Goal: Transaction & Acquisition: Purchase product/service

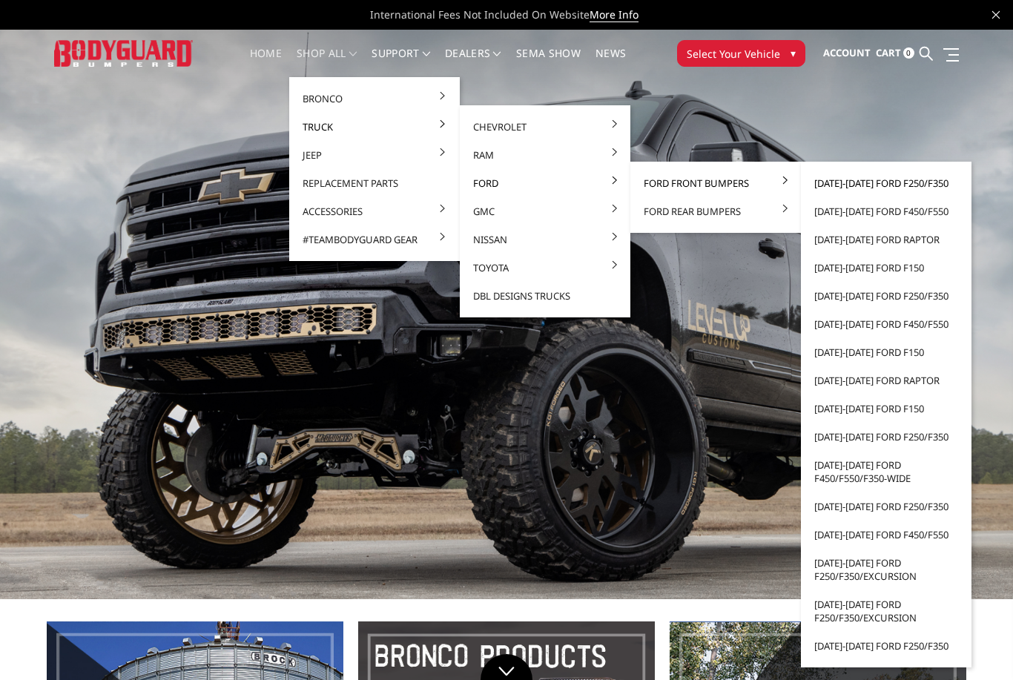
click at [925, 188] on link "[DATE]-[DATE] Ford F250/F350" at bounding box center [886, 183] width 159 height 28
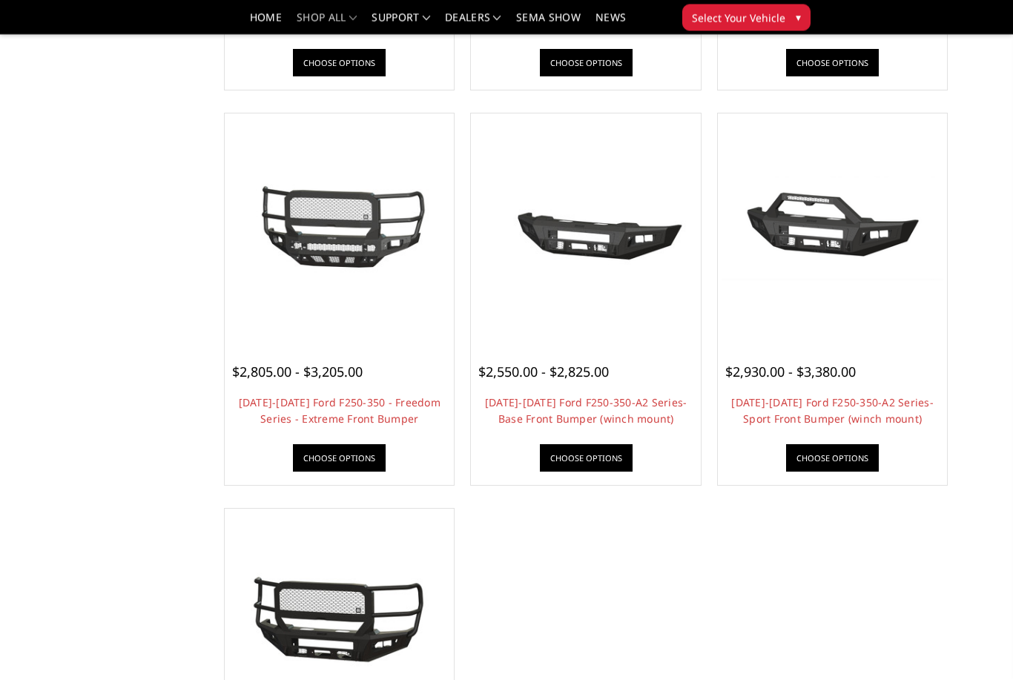
scroll to position [860, 0]
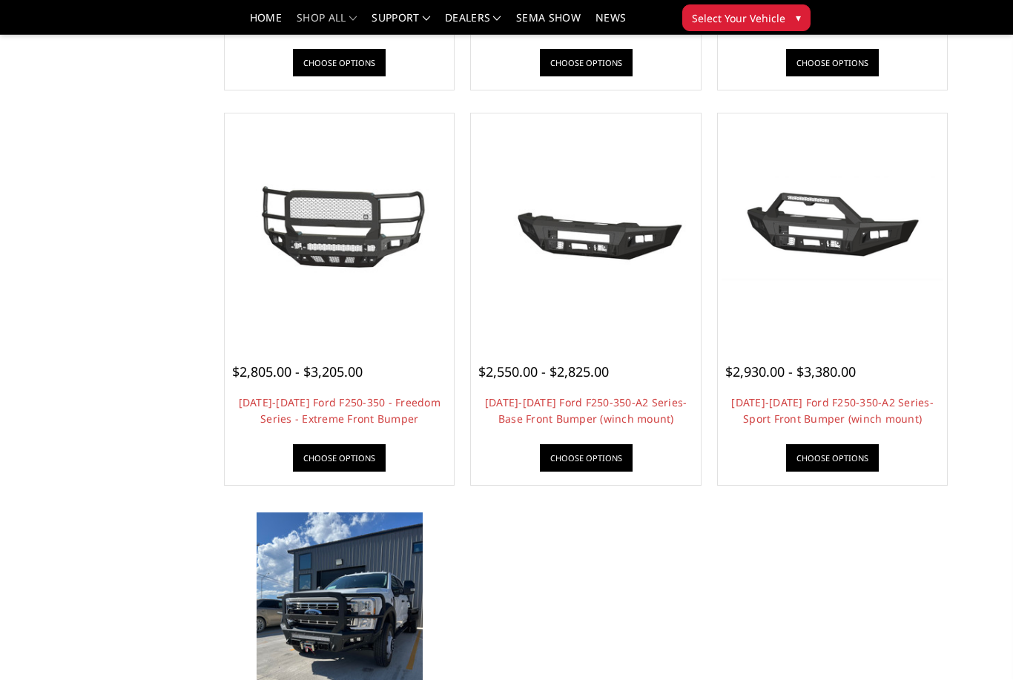
click at [303, 587] on img at bounding box center [340, 623] width 167 height 222
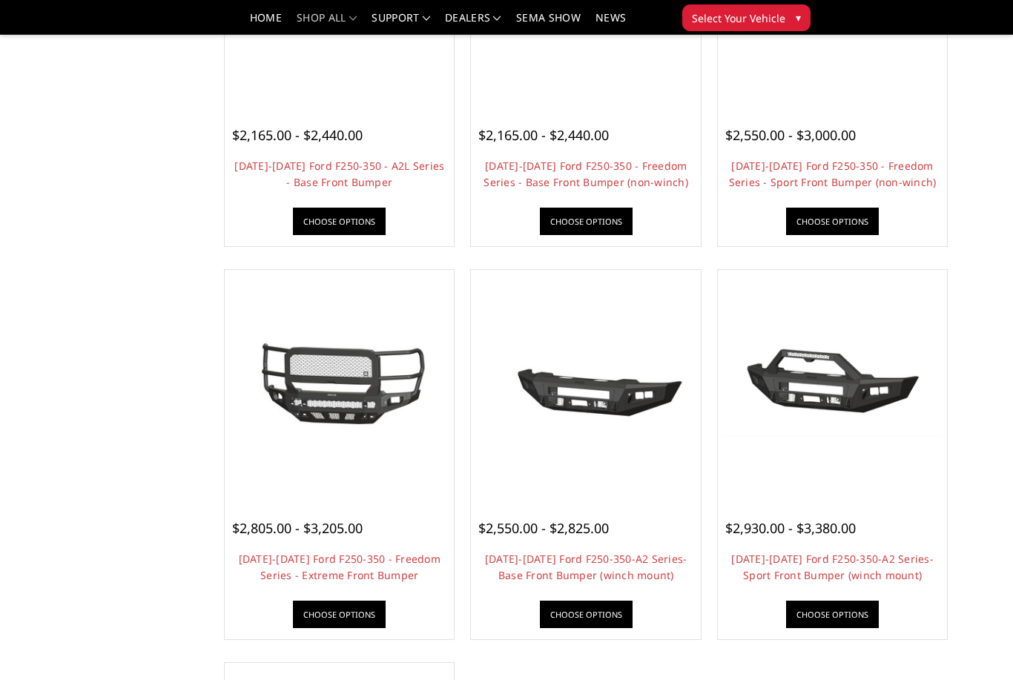
scroll to position [699, 0]
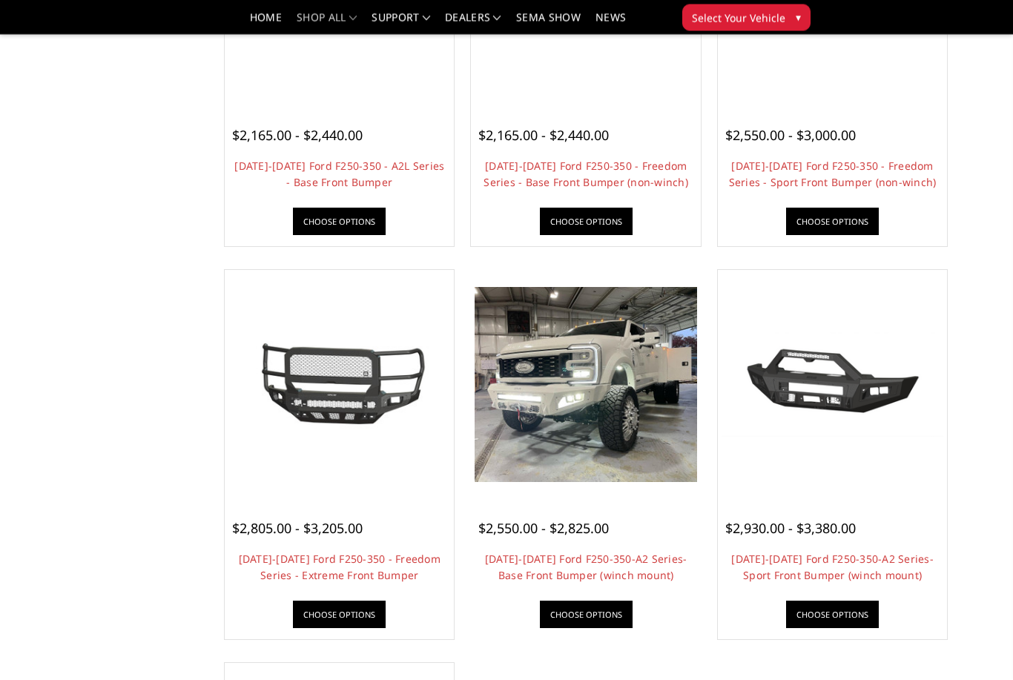
click at [593, 521] on span "$2,550.00 - $2,825.00" at bounding box center [543, 529] width 131 height 18
click at [601, 558] on link "2023-2025 Ford F250-350-A2 Series-Base Front Bumper (winch mount)" at bounding box center [586, 567] width 202 height 30
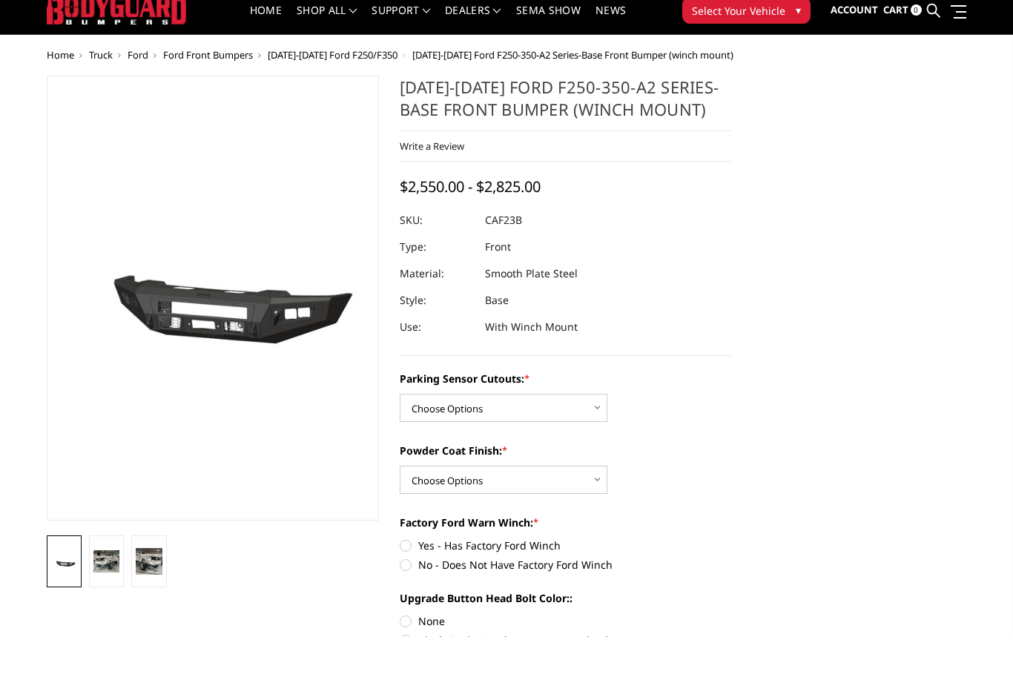
scroll to position [44, 0]
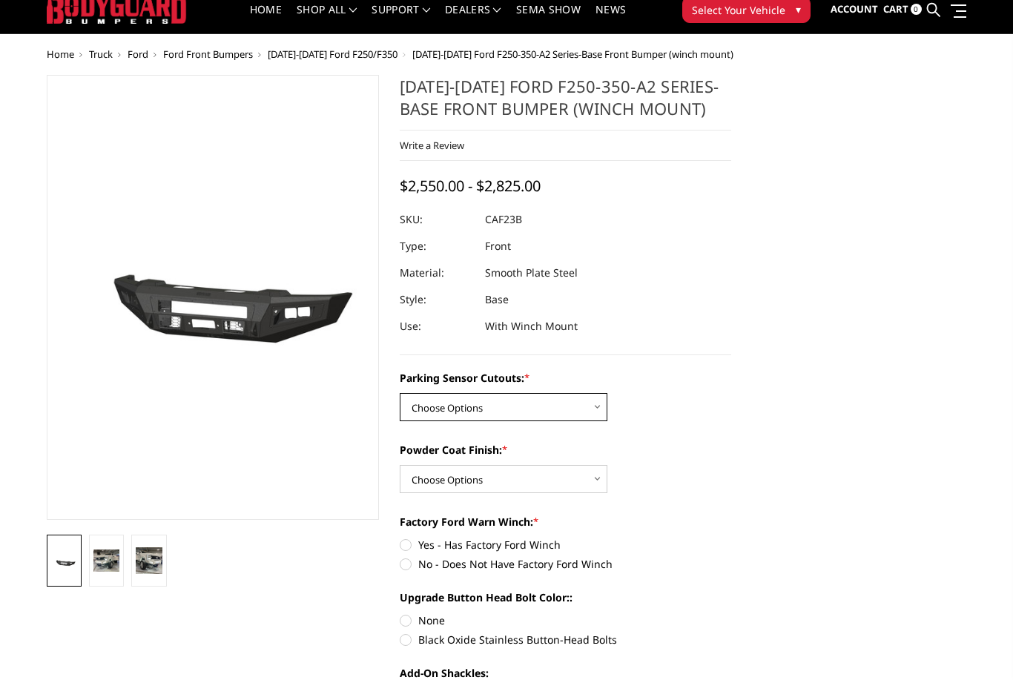
click at [595, 417] on select "Choose Options No-Without Parking Sensor Cutouts Yes-With Parking Sensor Cutouts" at bounding box center [504, 407] width 208 height 28
select select "2399"
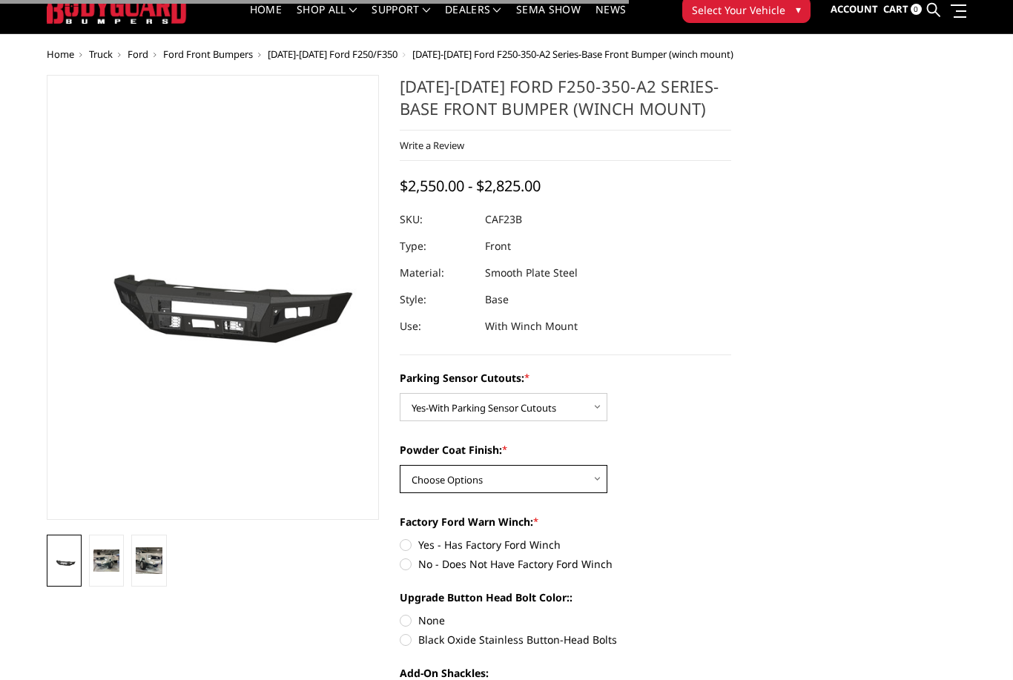
click at [584, 486] on select "Choose Options Bare Metal Textured Black Powder Coat" at bounding box center [504, 479] width 208 height 28
select select "2401"
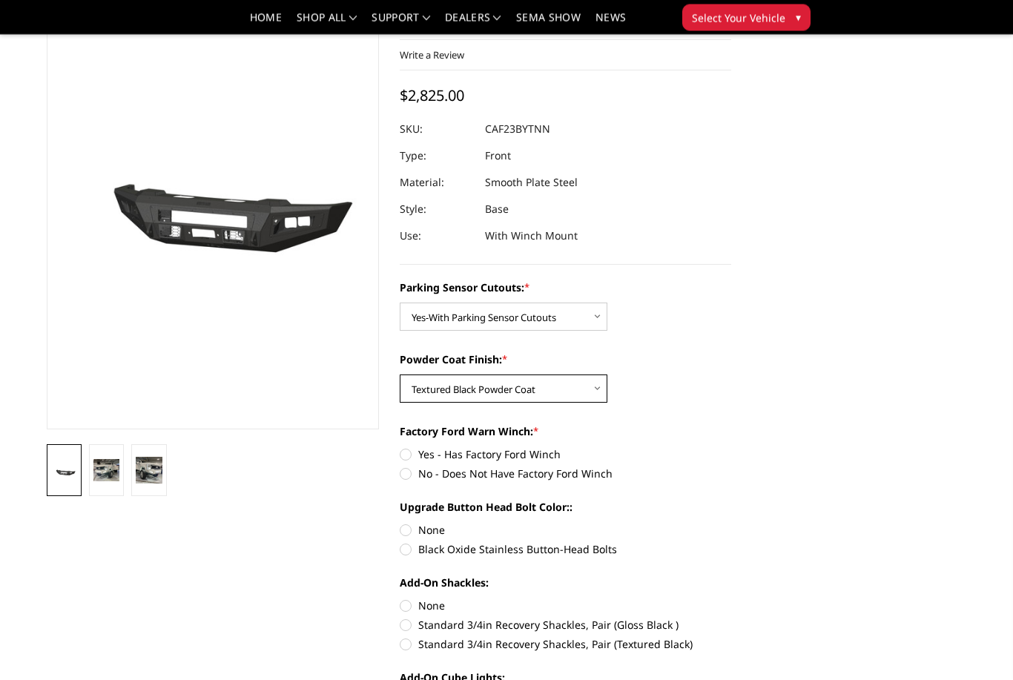
scroll to position [90, 0]
click at [420, 477] on label "No - Does Not Have Factory Ford Winch" at bounding box center [566, 474] width 332 height 16
click at [731, 447] on input "No - Does Not Have Factory Ford Winch" at bounding box center [731, 446] width 1 height 1
radio input "true"
click at [424, 554] on label "Black Oxide Stainless Button-Head Bolts" at bounding box center [566, 549] width 332 height 16
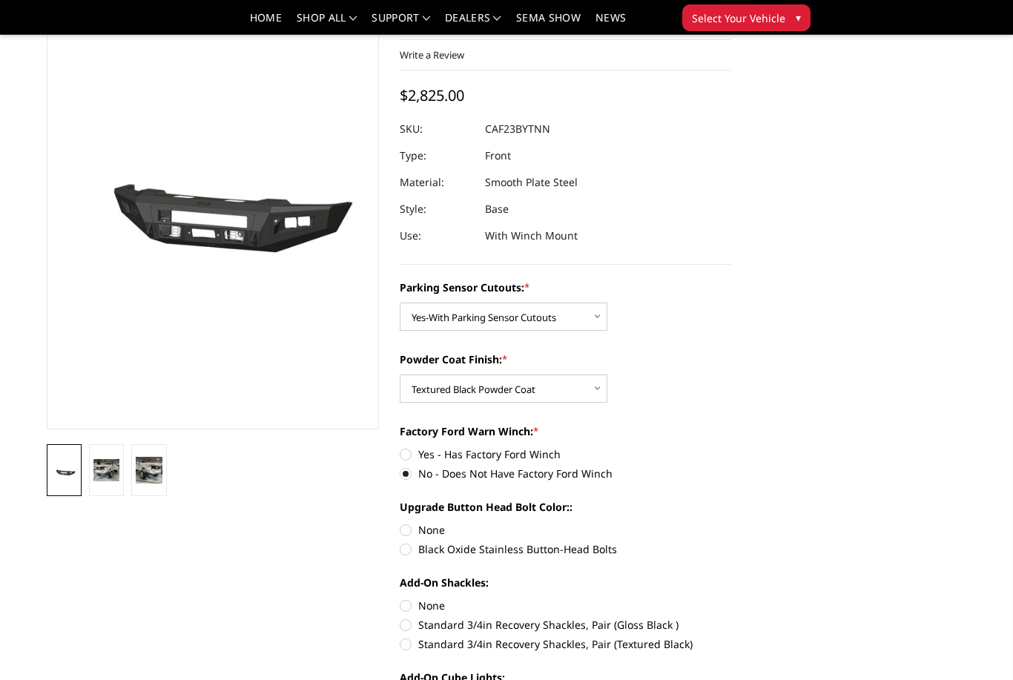
click at [731, 523] on input "Black Oxide Stainless Button-Head Bolts" at bounding box center [731, 522] width 1 height 1
radio input "true"
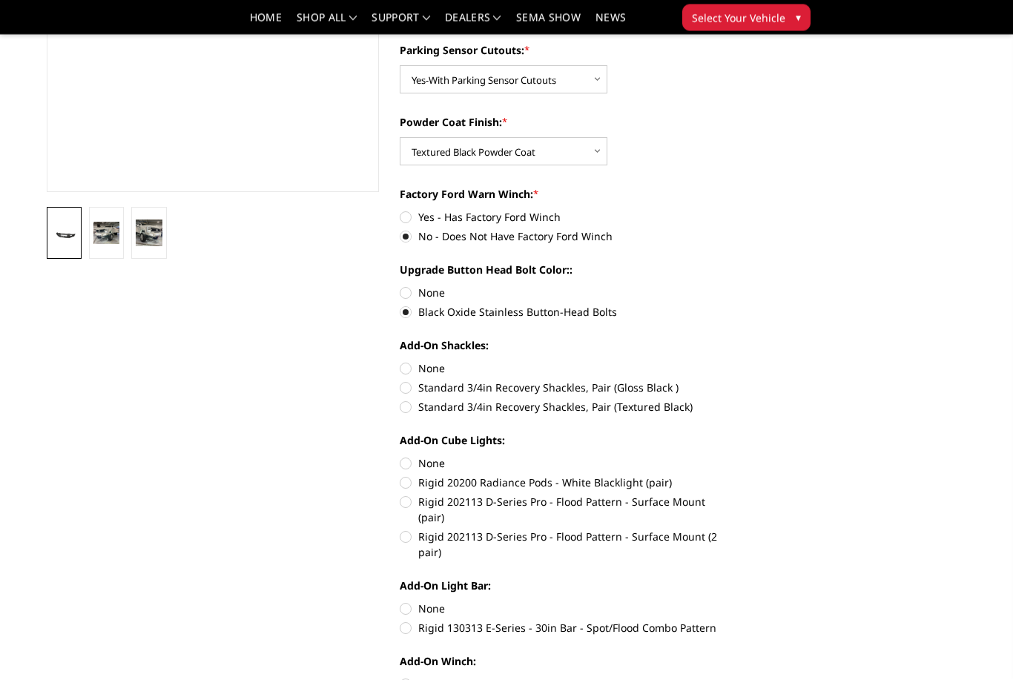
scroll to position [328, 0]
click at [409, 529] on label "Rigid 202113 D-Series Pro - Flood Pattern - Surface Mount (2 pair)" at bounding box center [566, 544] width 332 height 31
click at [731, 495] on input "Rigid 202113 D-Series Pro - Flood Pattern - Surface Mount (2 pair)" at bounding box center [731, 494] width 1 height 1
radio input "true"
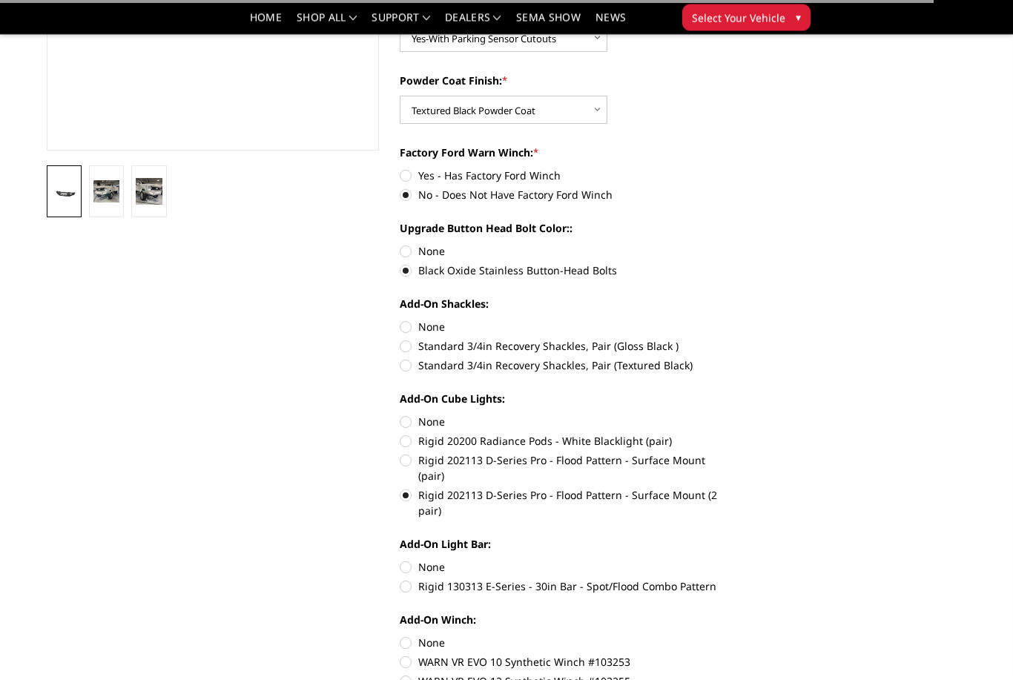
scroll to position [369, 0]
click at [413, 578] on label "Rigid 130313 E-Series - 30in Bar - Spot/Flood Combo Pattern" at bounding box center [566, 586] width 332 height 16
click at [731, 560] on input "Rigid 130313 E-Series - 30in Bar - Spot/Flood Combo Pattern" at bounding box center [731, 559] width 1 height 1
radio input "true"
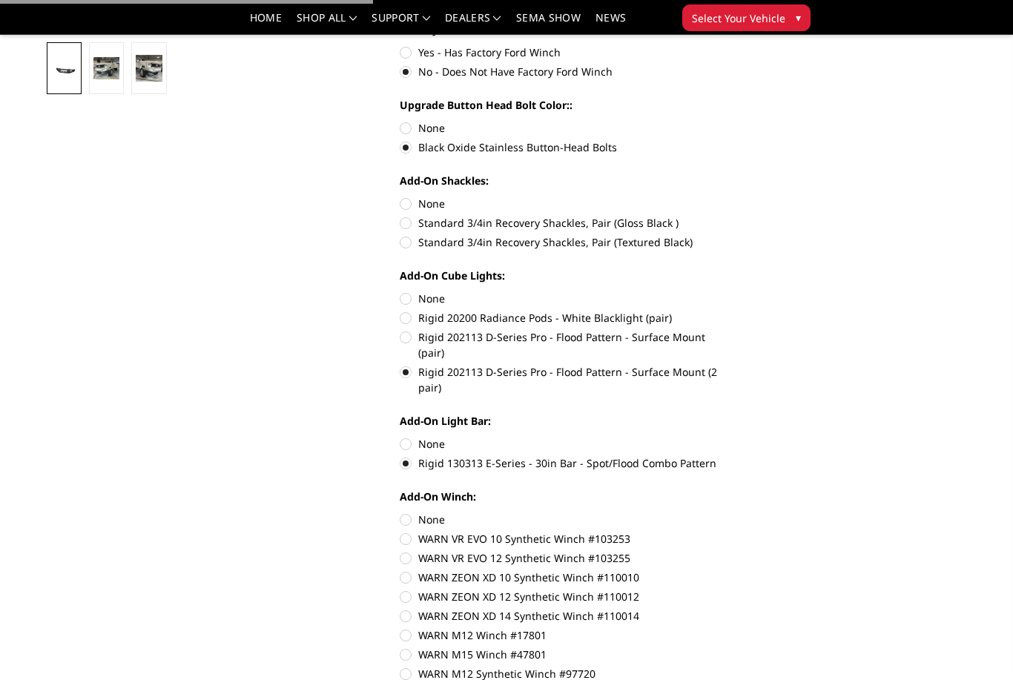
scroll to position [505, 0]
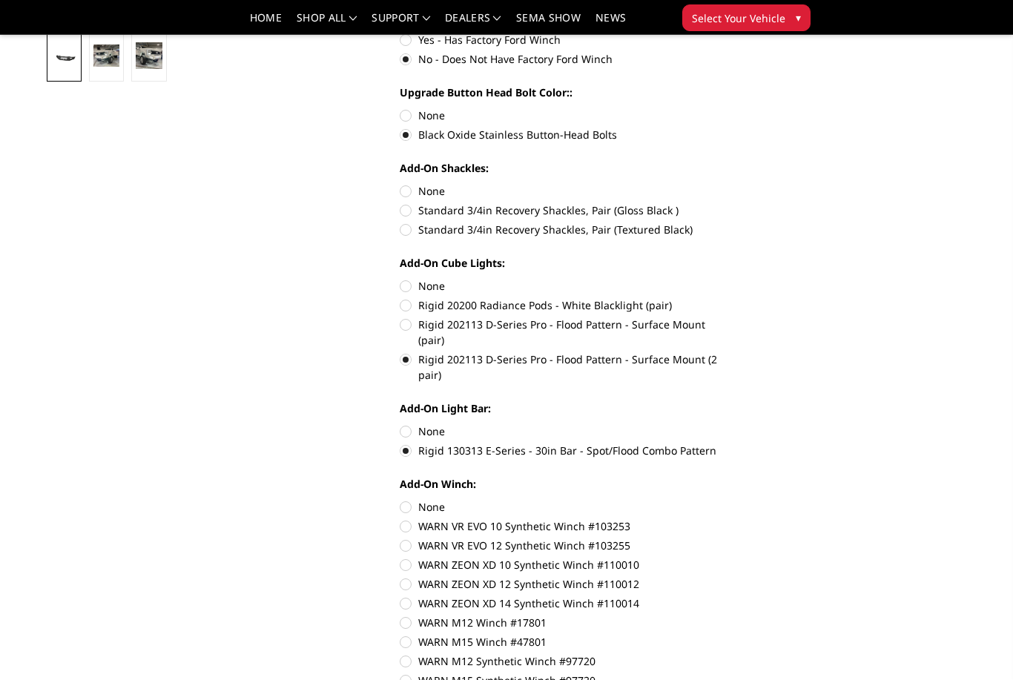
click at [434, 499] on label "None" at bounding box center [566, 507] width 332 height 16
click at [400, 499] on input "None" at bounding box center [400, 499] width 1 height 1
radio input "true"
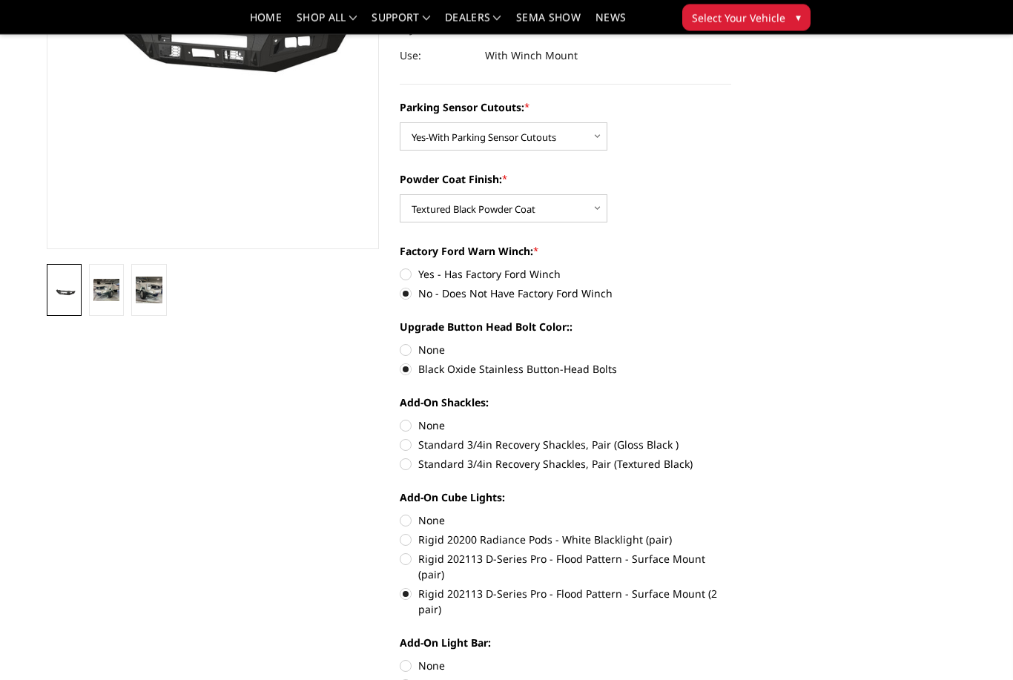
scroll to position [271, 0]
click at [417, 349] on label "None" at bounding box center [566, 349] width 332 height 16
click at [400, 342] on input "None" at bounding box center [400, 341] width 1 height 1
radio input "true"
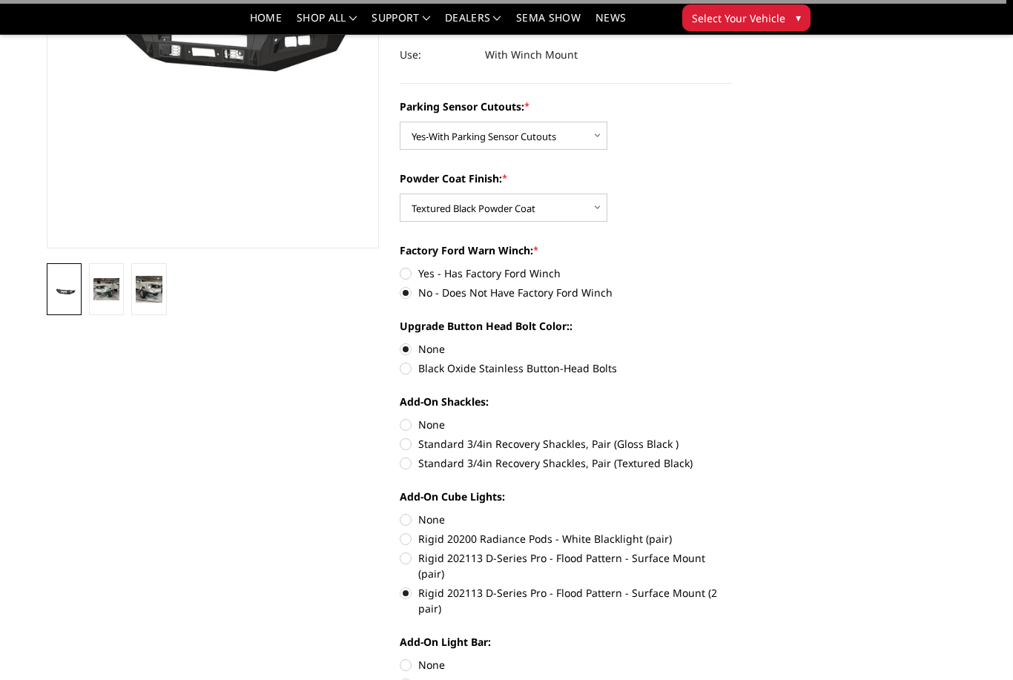
click at [411, 425] on label "None" at bounding box center [566, 425] width 332 height 16
click at [400, 418] on input "None" at bounding box center [400, 417] width 1 height 1
radio input "true"
click at [415, 525] on label "None" at bounding box center [566, 520] width 332 height 16
click at [400, 512] on input "None" at bounding box center [400, 512] width 1 height 1
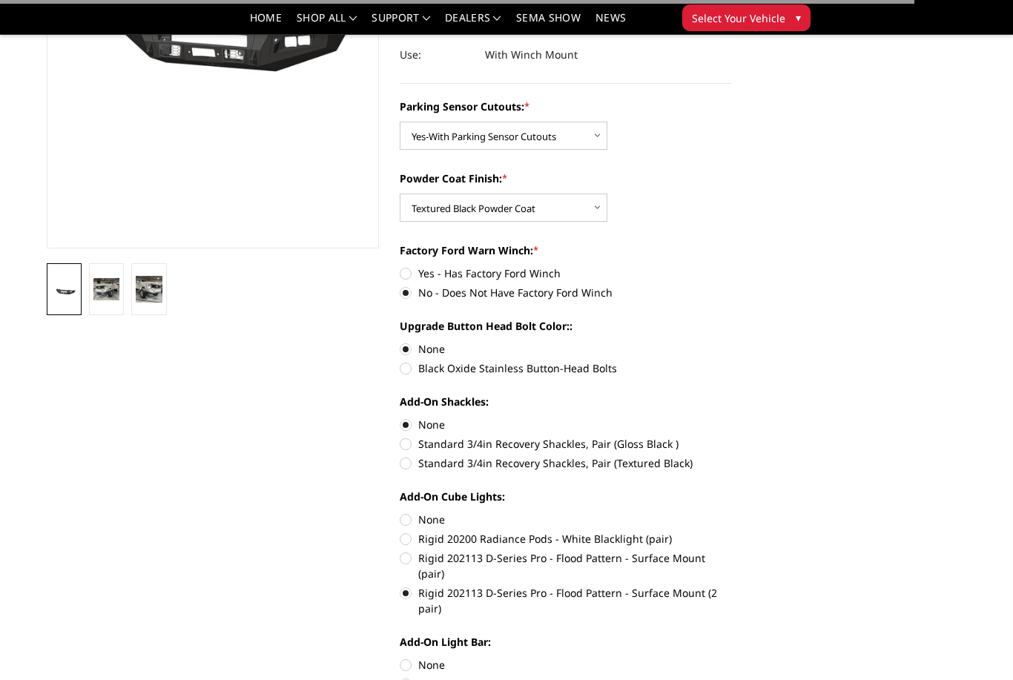
radio input "true"
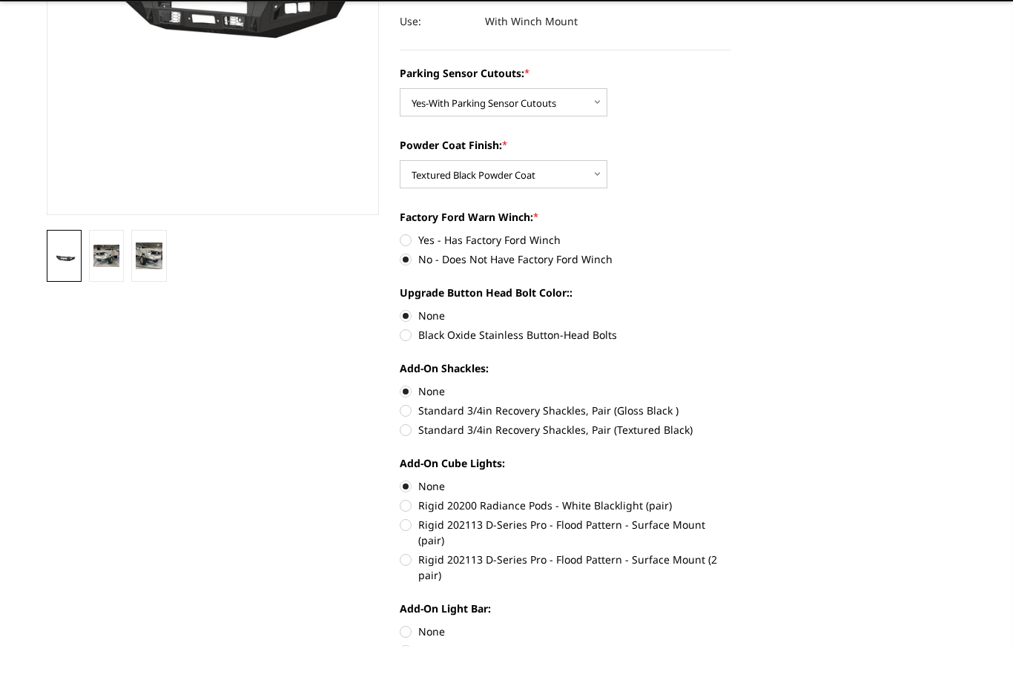
scroll to position [306, 0]
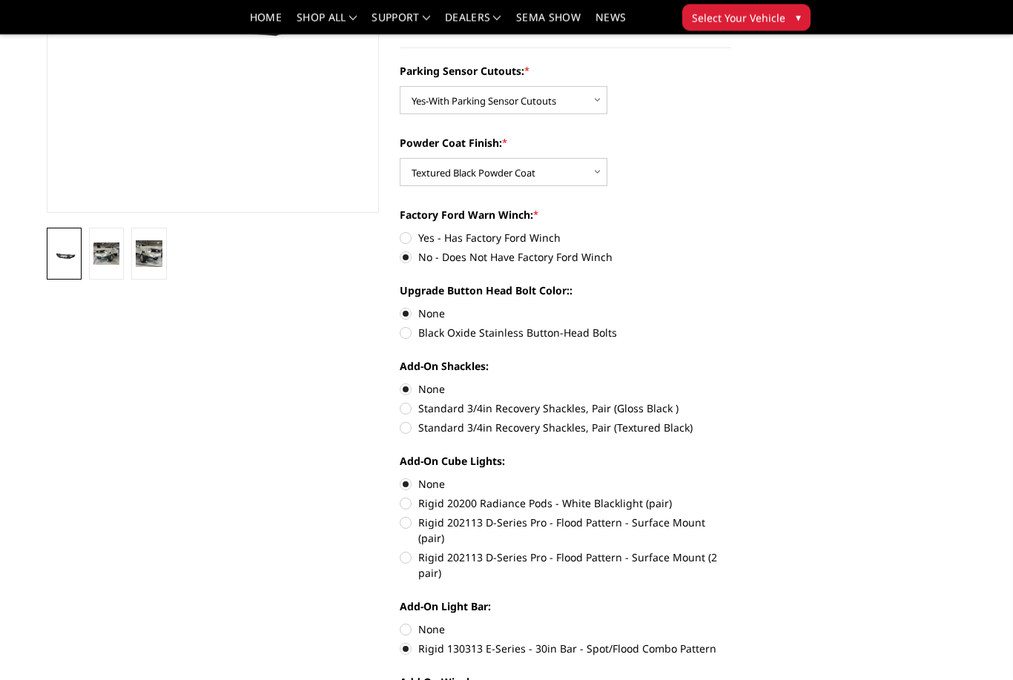
click at [407, 622] on label "None" at bounding box center [566, 630] width 332 height 16
click at [400, 622] on input "None" at bounding box center [400, 622] width 1 height 1
radio input "true"
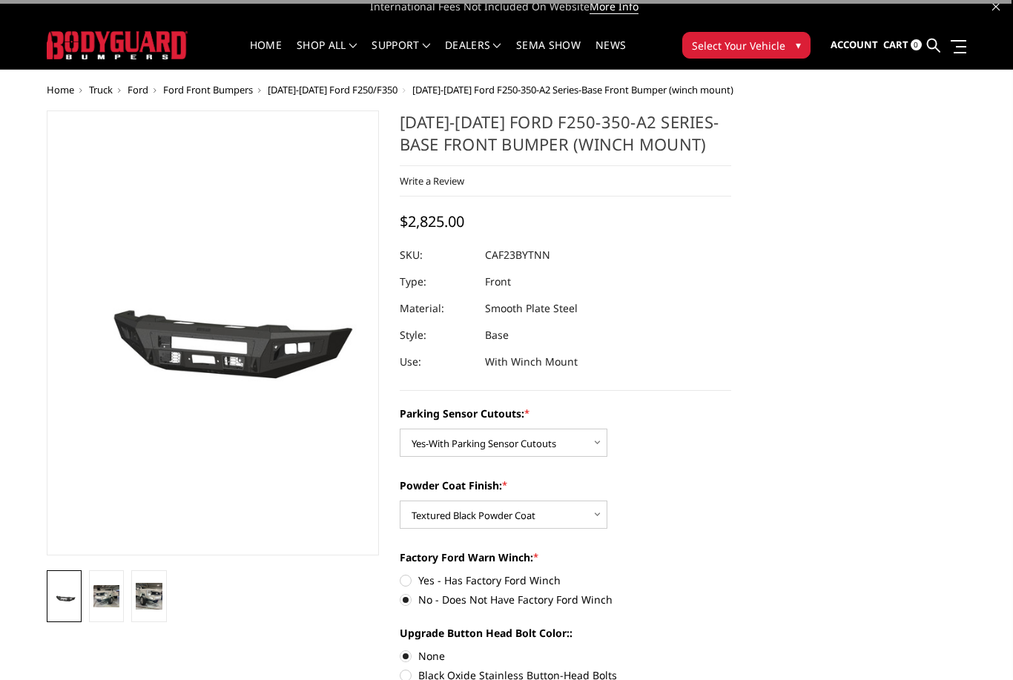
scroll to position [7, 0]
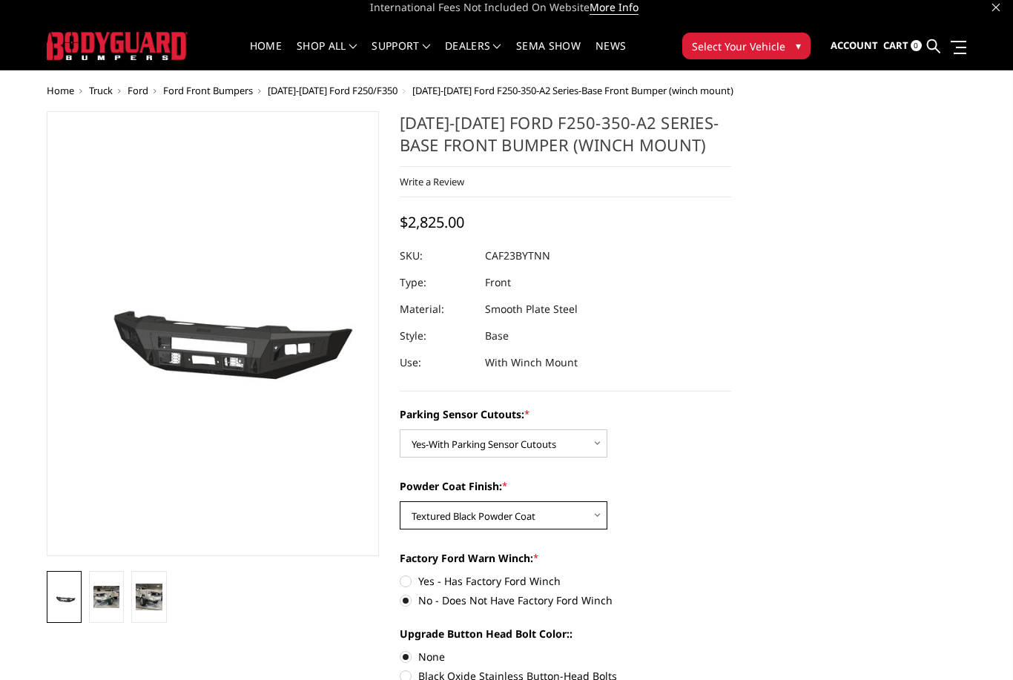
click at [594, 516] on select "Choose Options Bare Metal Textured Black Powder Coat" at bounding box center [504, 515] width 208 height 28
select select "2400"
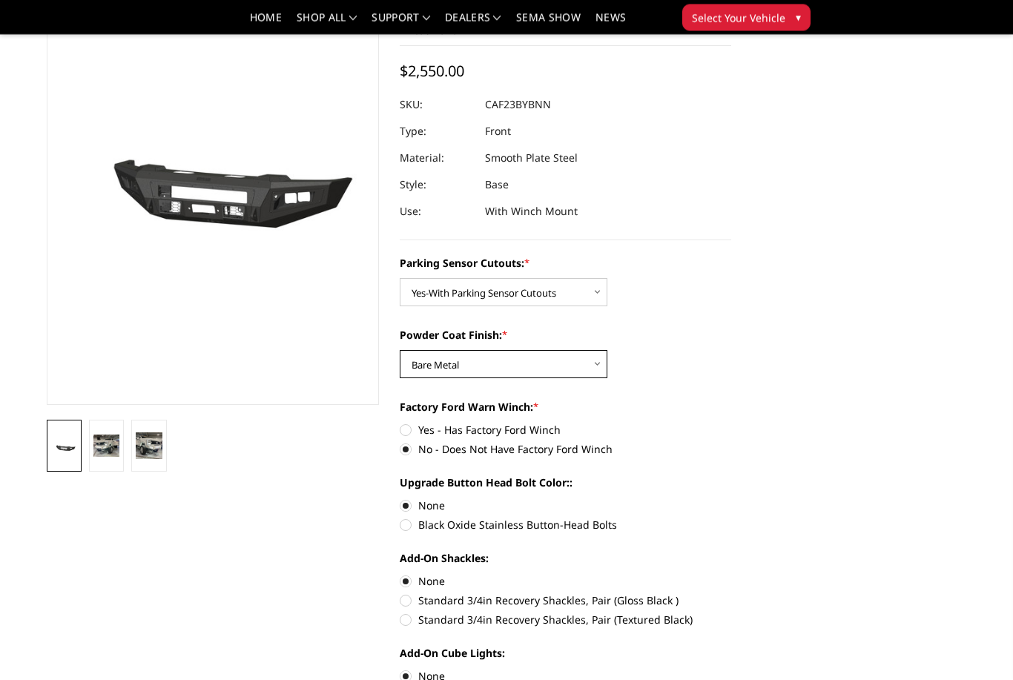
scroll to position [109, 0]
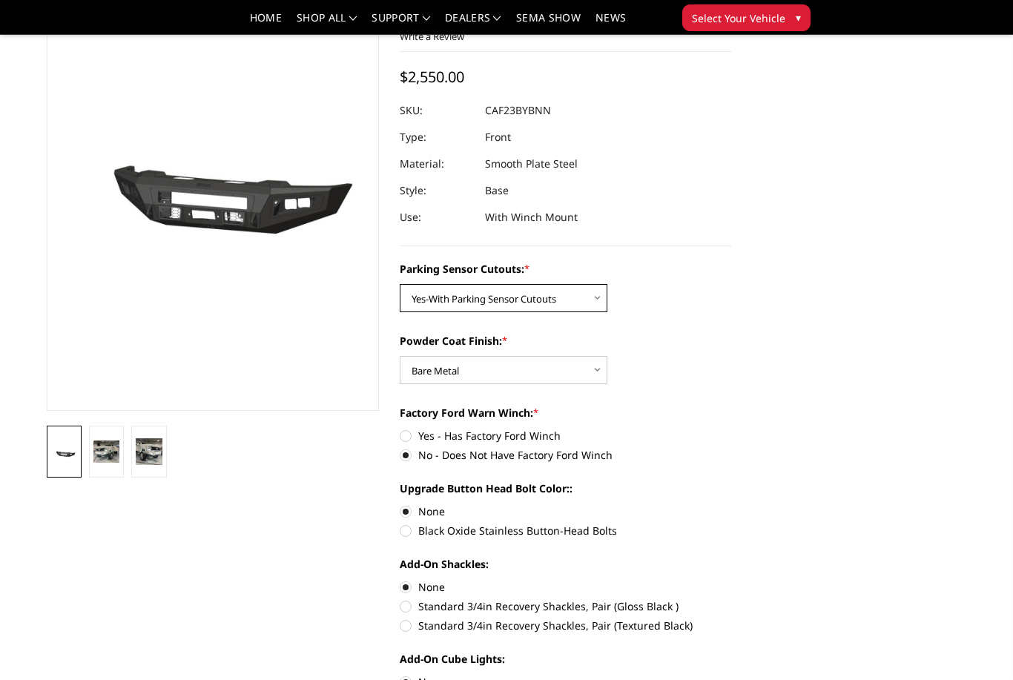
click at [582, 306] on select "Choose Options No-Without Parking Sensor Cutouts Yes-With Parking Sensor Cutouts" at bounding box center [504, 298] width 208 height 28
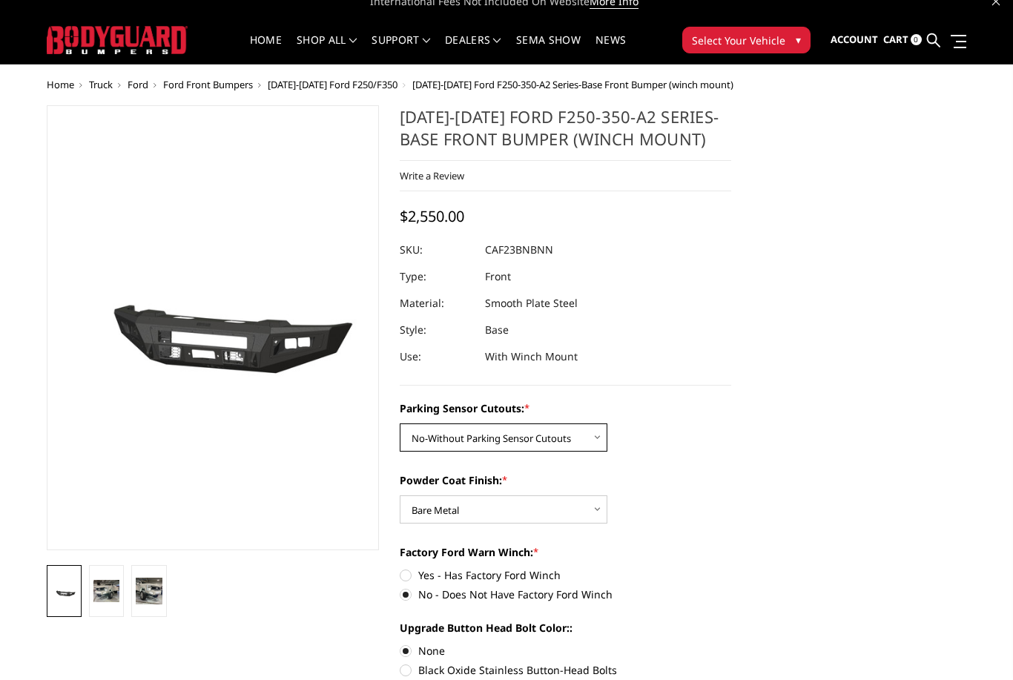
scroll to position [14, 0]
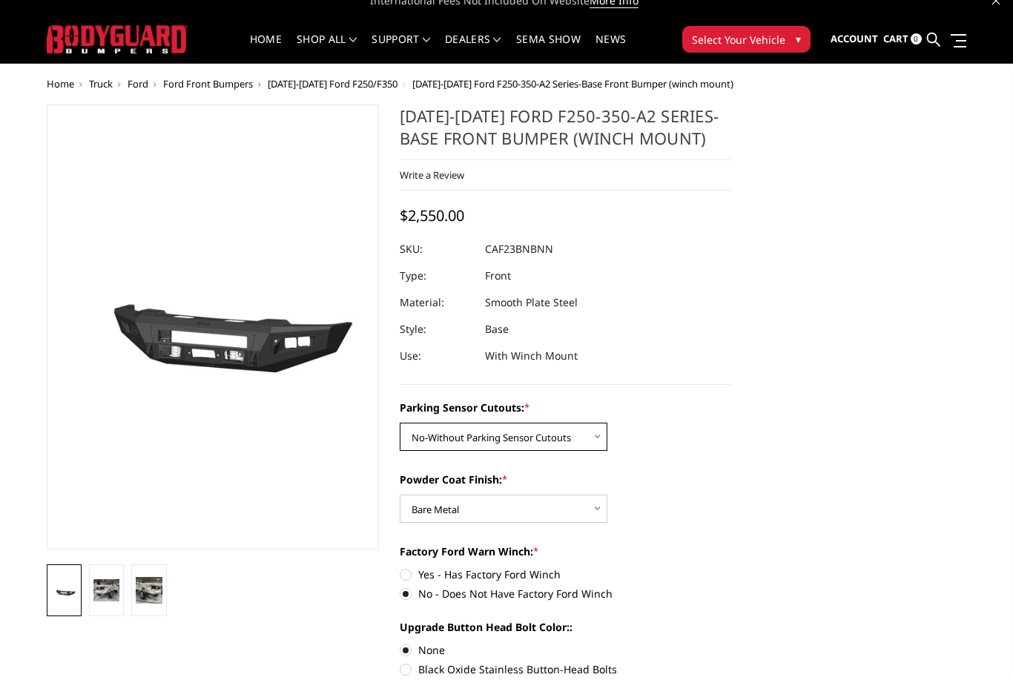
click at [585, 446] on select "Choose Options No-Without Parking Sensor Cutouts Yes-With Parking Sensor Cutouts" at bounding box center [504, 437] width 208 height 28
select select "2399"
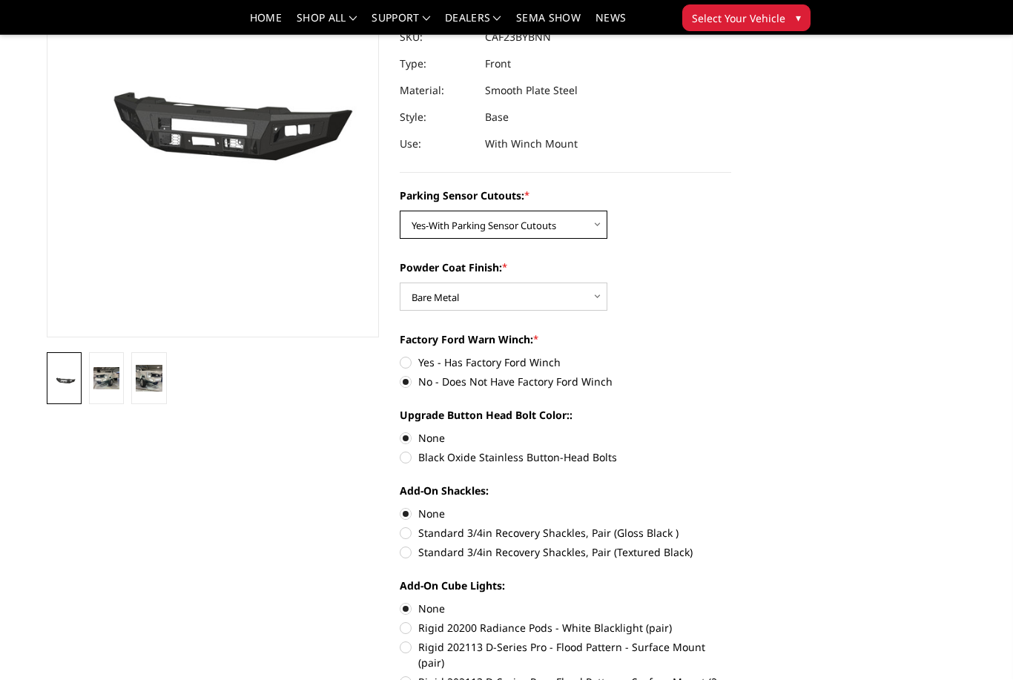
scroll to position [183, 0]
click at [599, 305] on select "Choose Options Bare Metal Textured Black Powder Coat" at bounding box center [504, 296] width 208 height 28
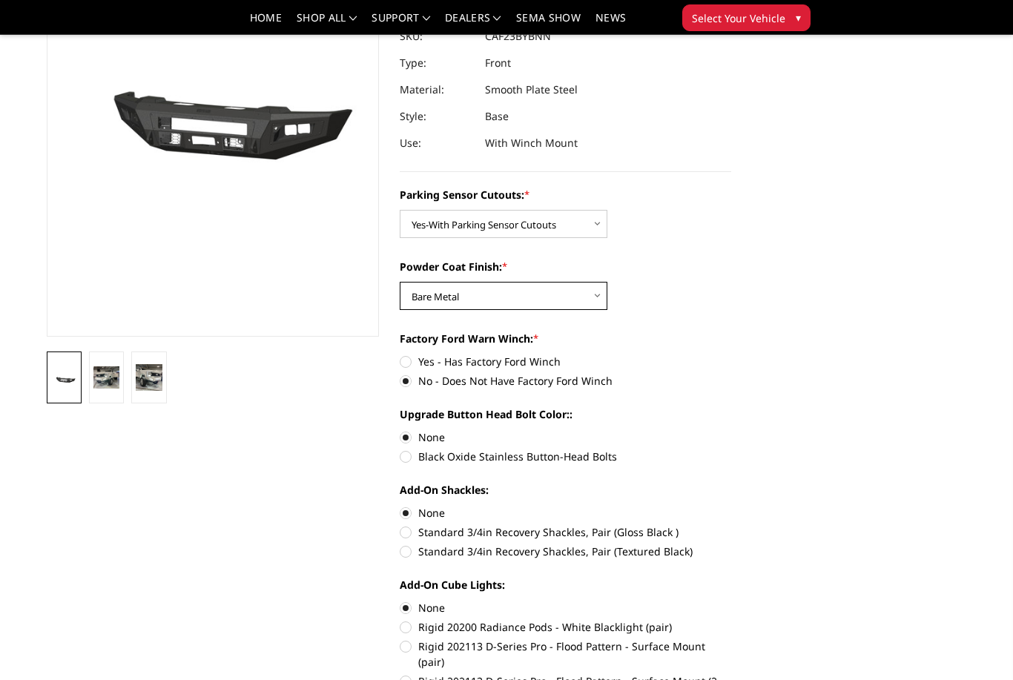
select select "2401"
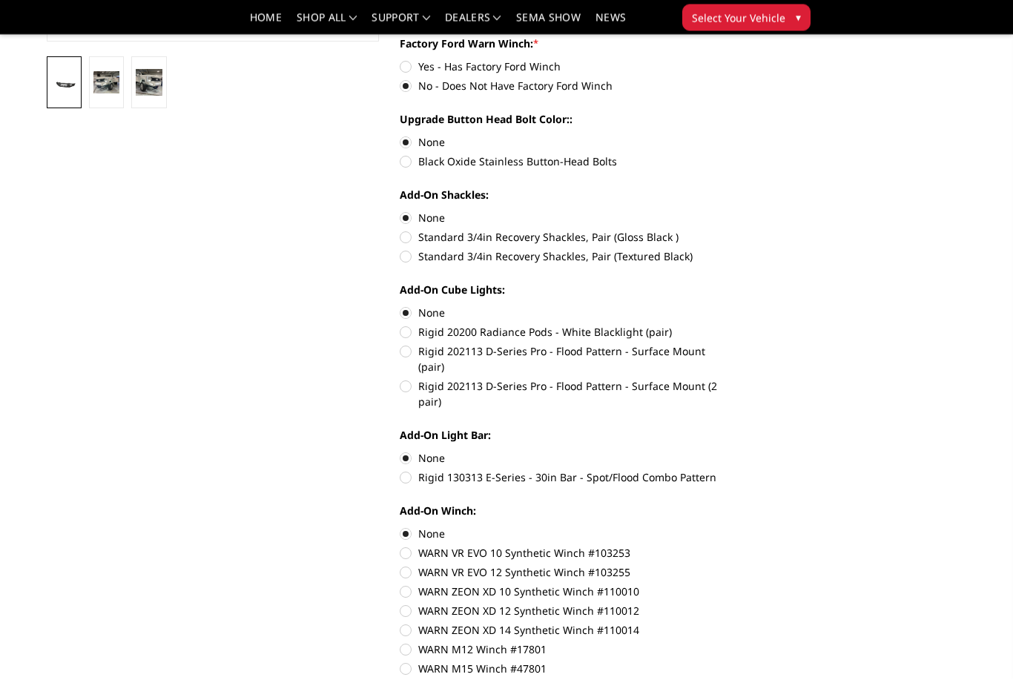
scroll to position [478, 0]
click at [412, 347] on label "Rigid 202113 D-Series Pro - Flood Pattern - Surface Mount (pair)" at bounding box center [566, 358] width 332 height 31
click at [731, 325] on input "Rigid 202113 D-Series Pro - Flood Pattern - Surface Mount (pair)" at bounding box center [731, 324] width 1 height 1
radio input "true"
click at [406, 340] on label "Rigid 20200 Radiance Pods - White Blacklight (pair)" at bounding box center [566, 332] width 332 height 16
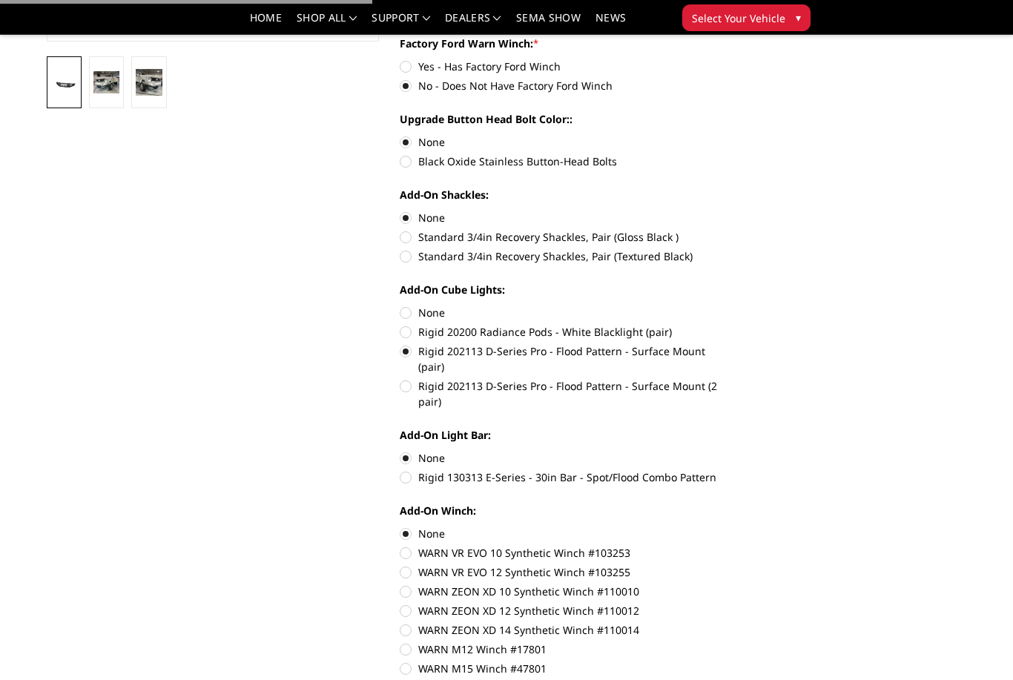
click at [731, 306] on input "Rigid 20200 Radiance Pods - White Blacklight (pair)" at bounding box center [731, 305] width 1 height 1
radio input "true"
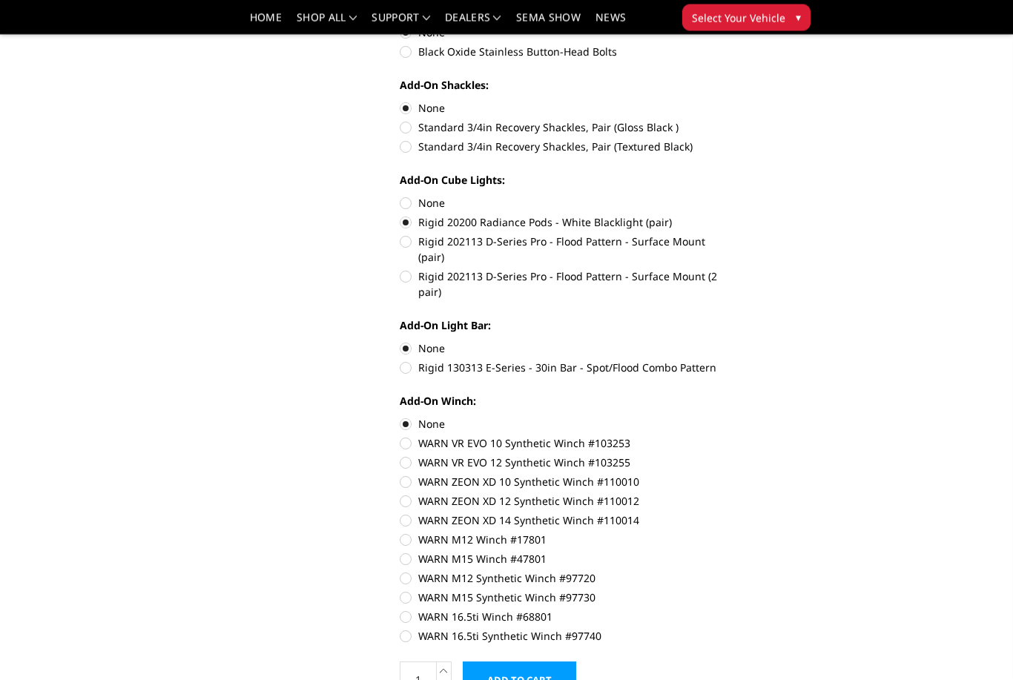
scroll to position [588, 0]
click at [423, 360] on label "Rigid 130313 E-Series - 30in Bar - Spot/Flood Combo Pattern" at bounding box center [566, 368] width 332 height 16
click at [731, 341] on input "Rigid 130313 E-Series - 30in Bar - Spot/Flood Combo Pattern" at bounding box center [731, 340] width 1 height 1
radio input "true"
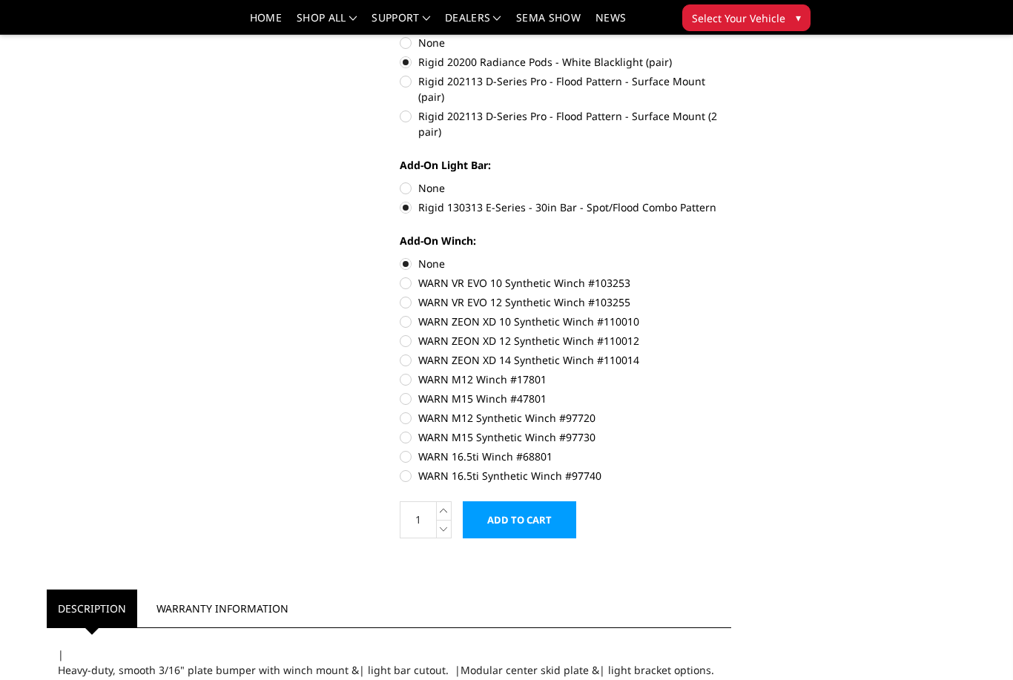
scroll to position [750, 0]
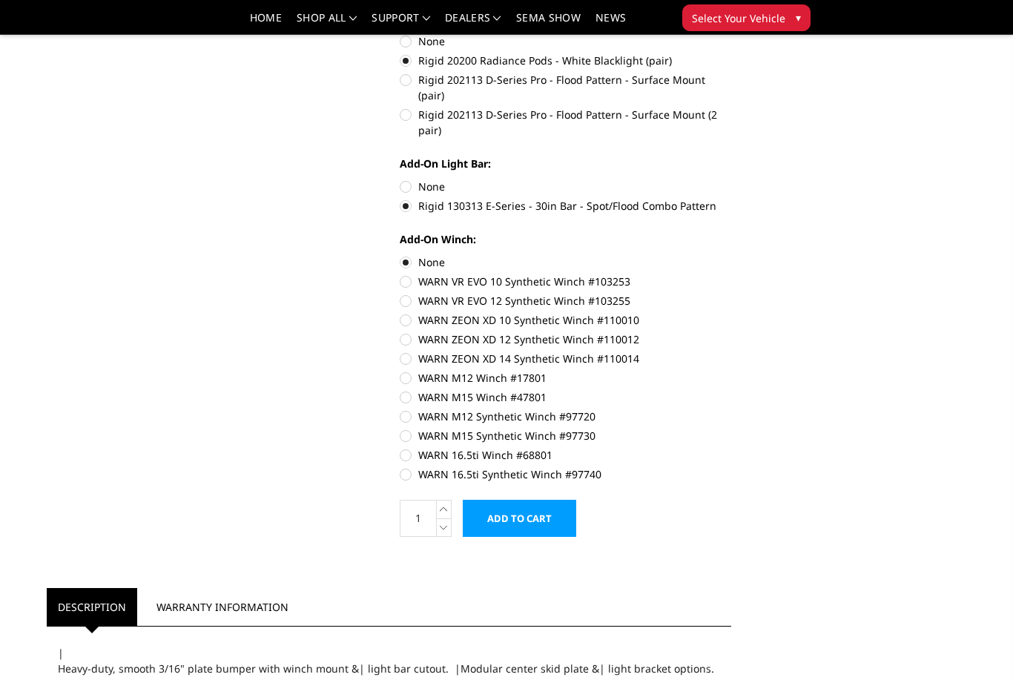
click at [413, 293] on label "WARN VR EVO 12 Synthetic Winch #103255" at bounding box center [566, 301] width 332 height 16
click at [731, 274] on input "WARN VR EVO 12 Synthetic Winch #103255" at bounding box center [731, 274] width 1 height 1
radio input "true"
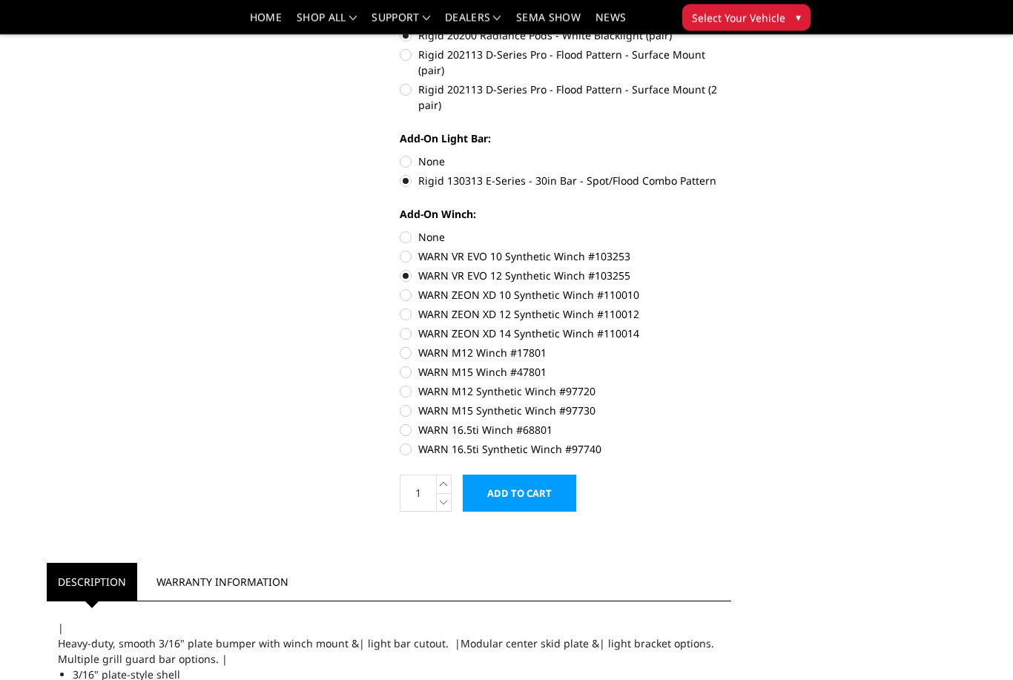
scroll to position [775, 0]
click at [550, 475] on input "Add to Cart" at bounding box center [519, 493] width 113 height 37
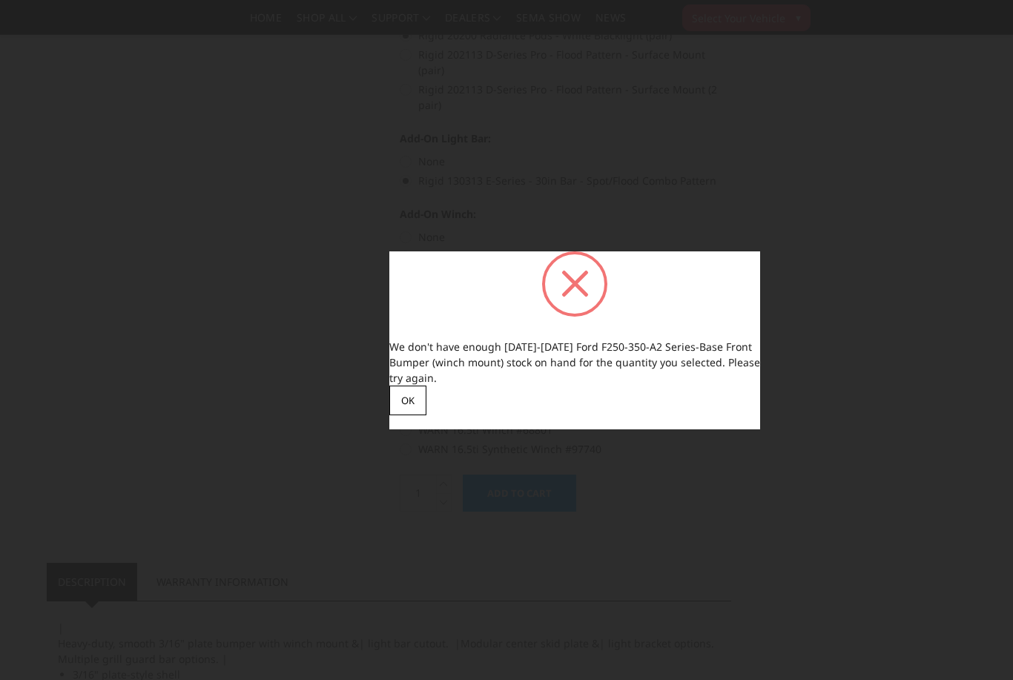
click at [418, 415] on button "OK" at bounding box center [407, 401] width 37 height 30
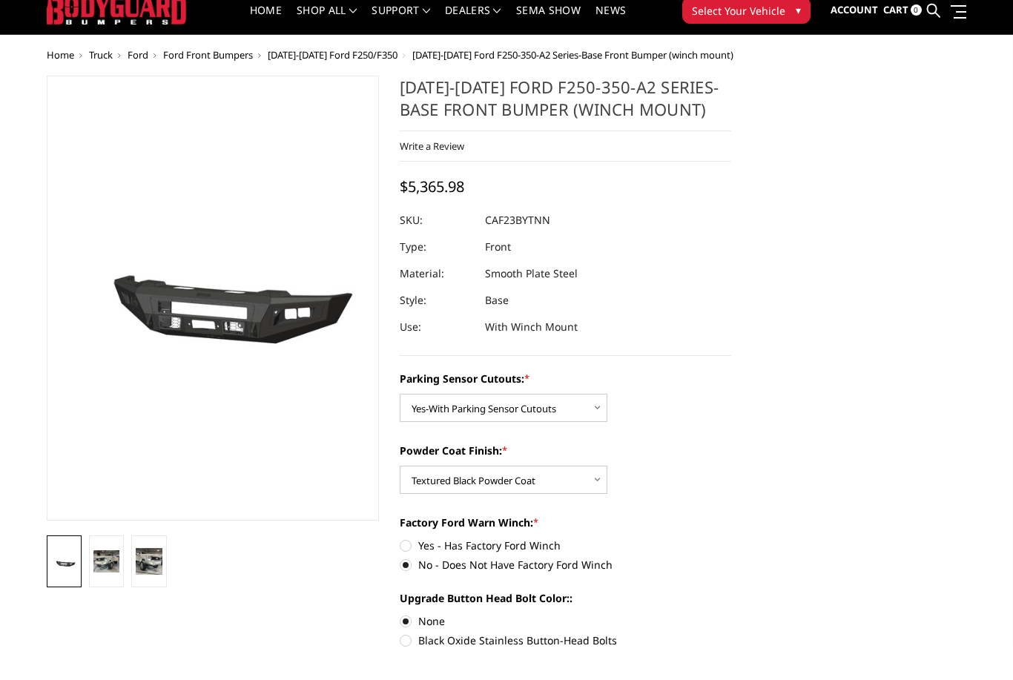
scroll to position [47, 0]
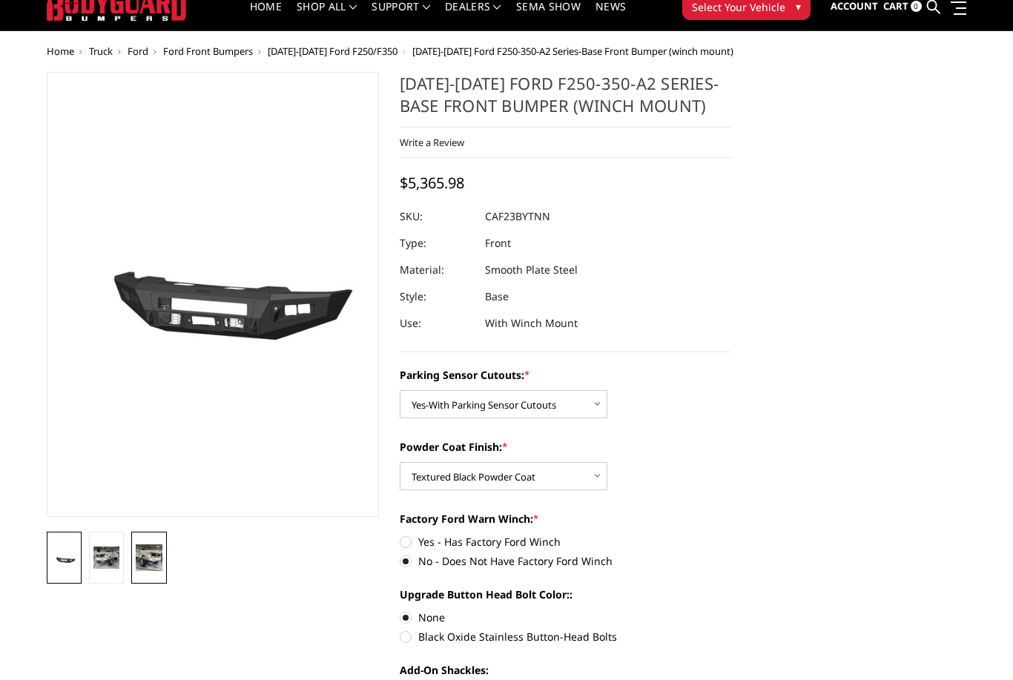
click at [162, 563] on img at bounding box center [149, 557] width 26 height 26
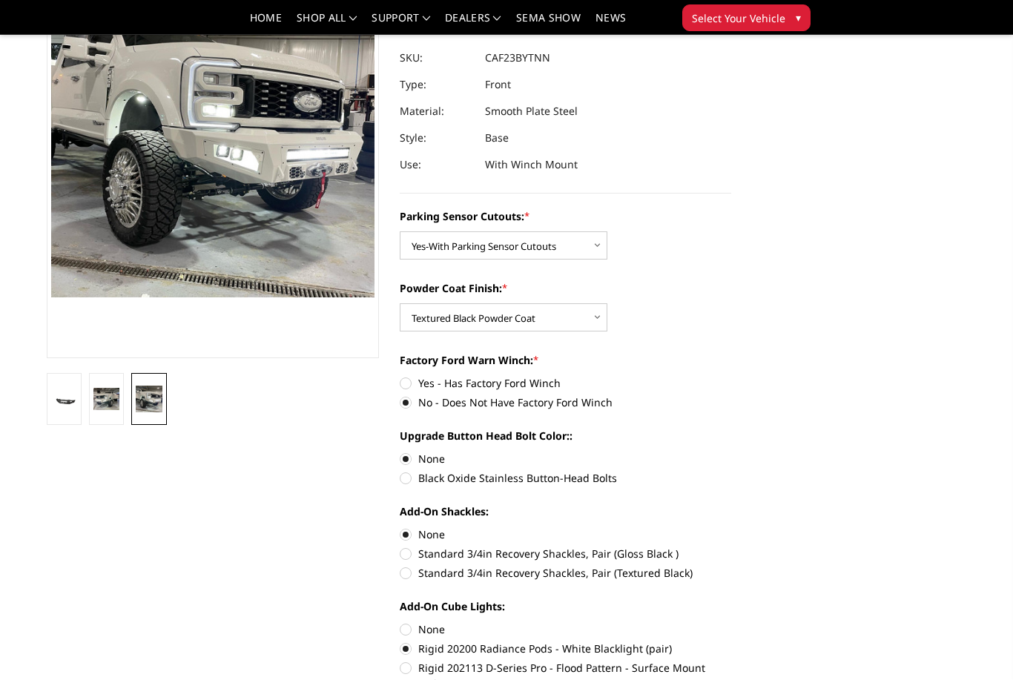
scroll to position [0, 0]
